Goal: Task Accomplishment & Management: Complete application form

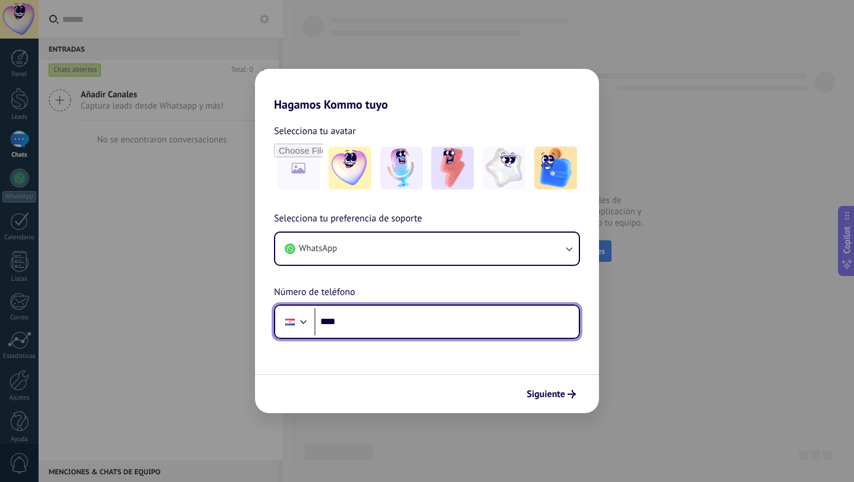
click at [403, 324] on input "****" at bounding box center [446, 321] width 265 height 27
type input "**********"
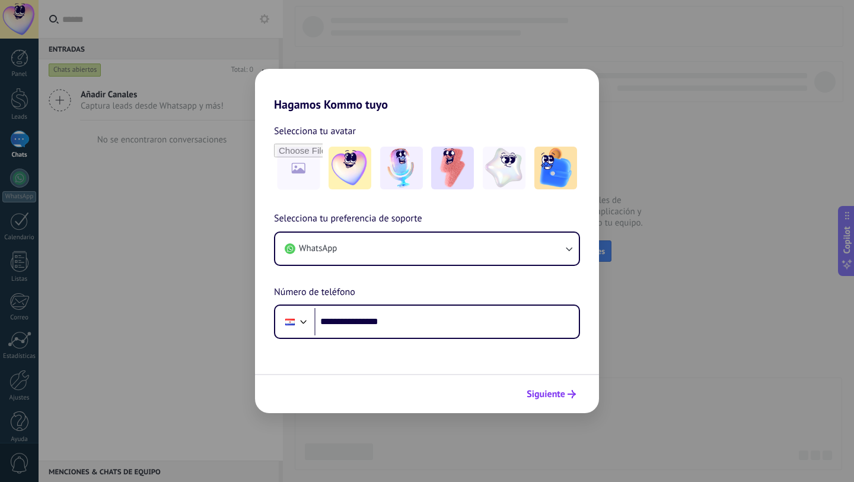
click at [555, 398] on span "Siguiente" at bounding box center [546, 394] width 39 height 8
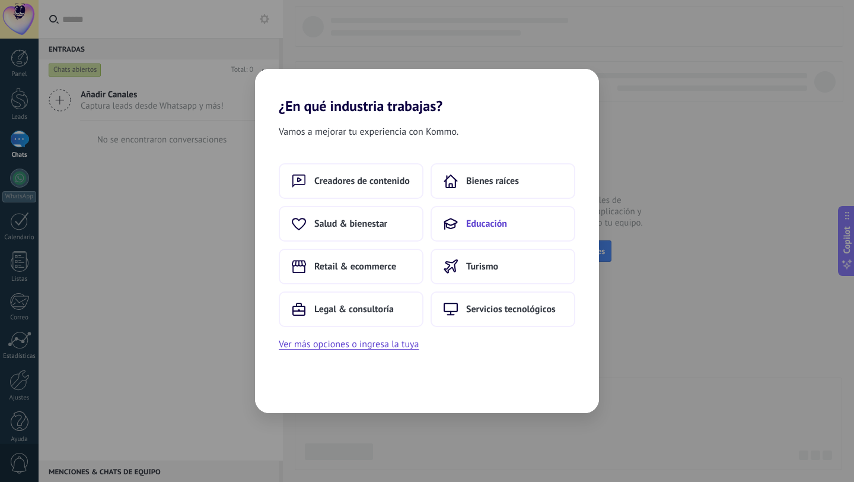
click at [490, 228] on span "Educación" at bounding box center [486, 224] width 41 height 12
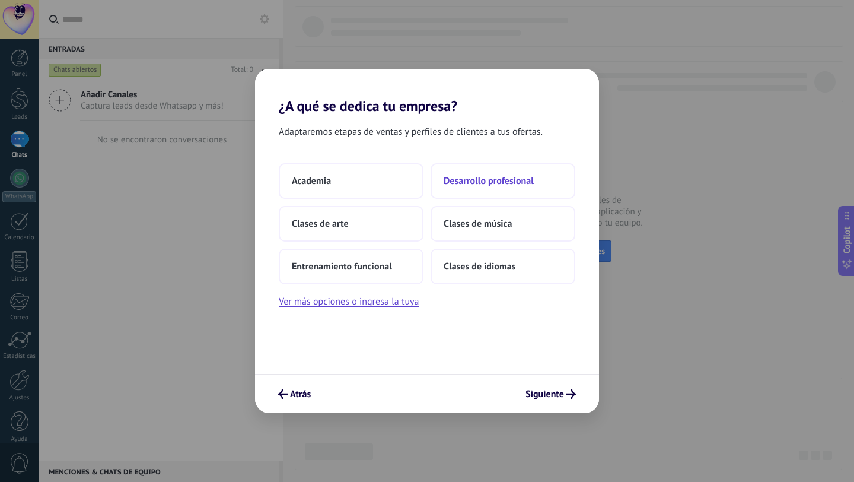
click at [524, 178] on span "Desarrollo profesional" at bounding box center [489, 181] width 90 height 12
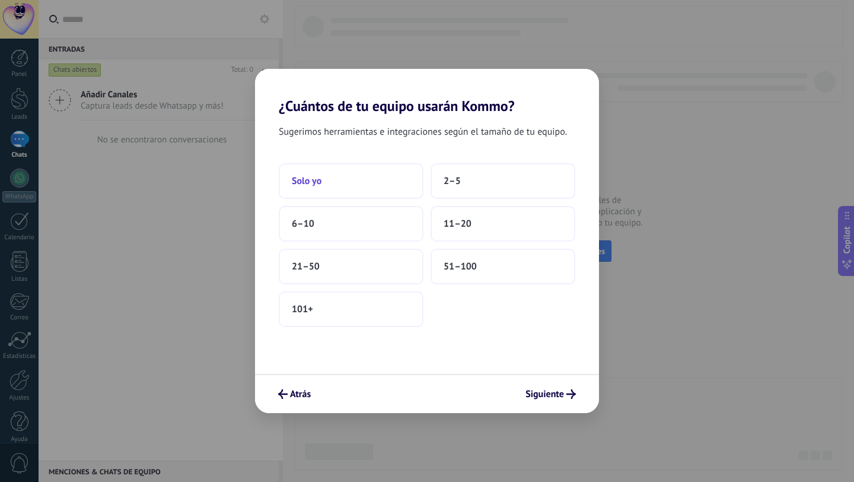
click at [329, 173] on button "Solo yo" at bounding box center [351, 181] width 145 height 36
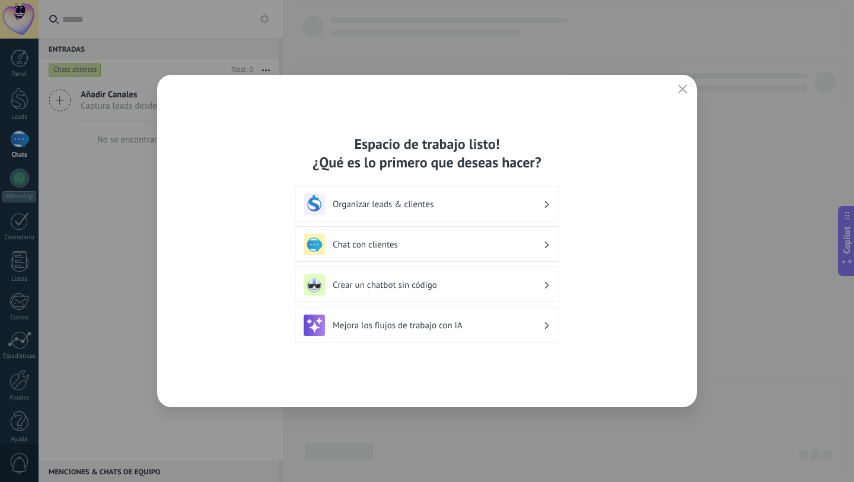
click at [525, 206] on h3 "Organizar leads & clientes" at bounding box center [438, 204] width 211 height 11
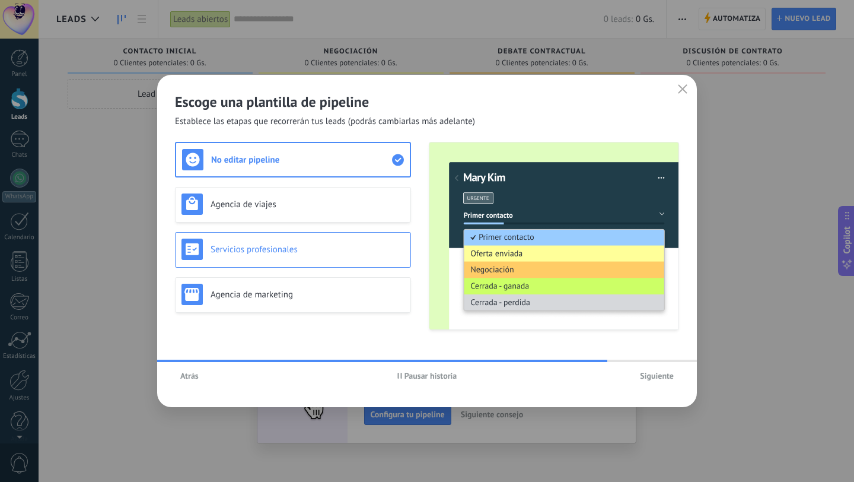
click at [301, 254] on h3 "Servicios profesionales" at bounding box center [308, 249] width 194 height 11
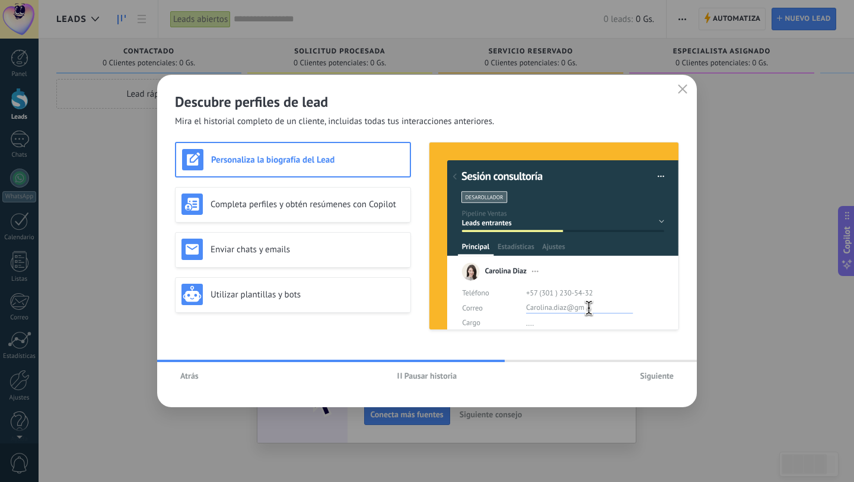
click at [665, 377] on span "Siguiente" at bounding box center [657, 375] width 34 height 8
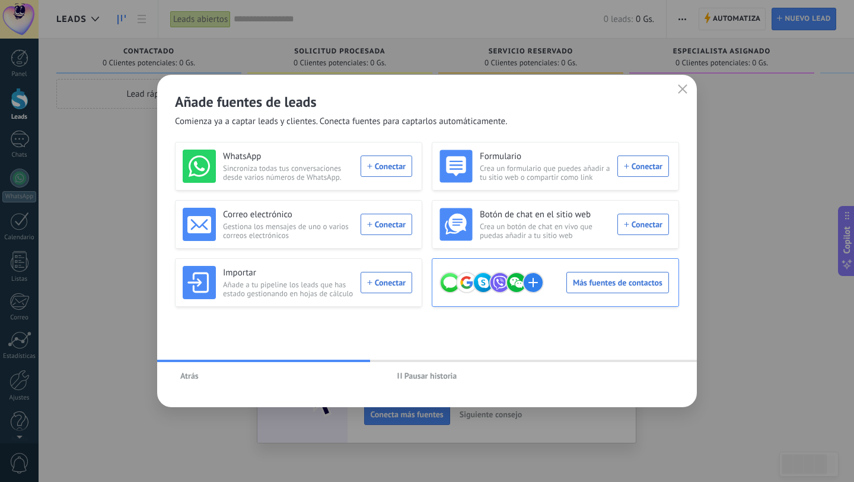
click at [600, 282] on div "Más fuentes de contactos" at bounding box center [555, 282] width 230 height 33
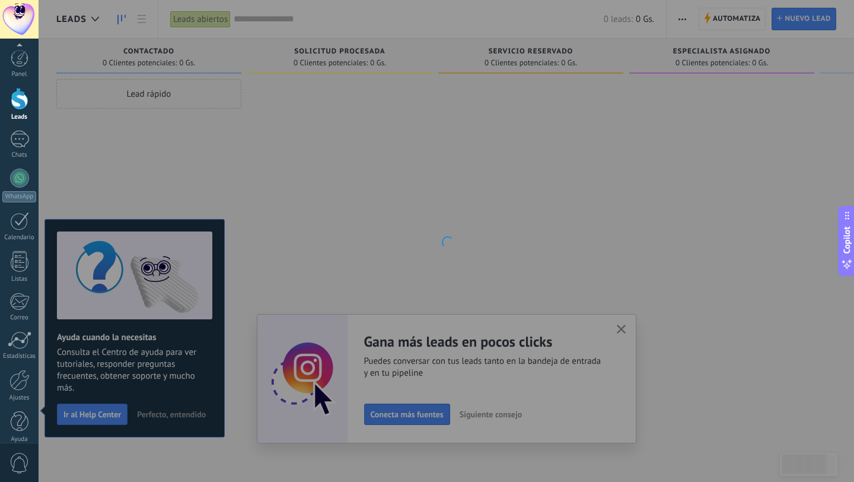
scroll to position [12, 0]
